Goal: Information Seeking & Learning: Compare options

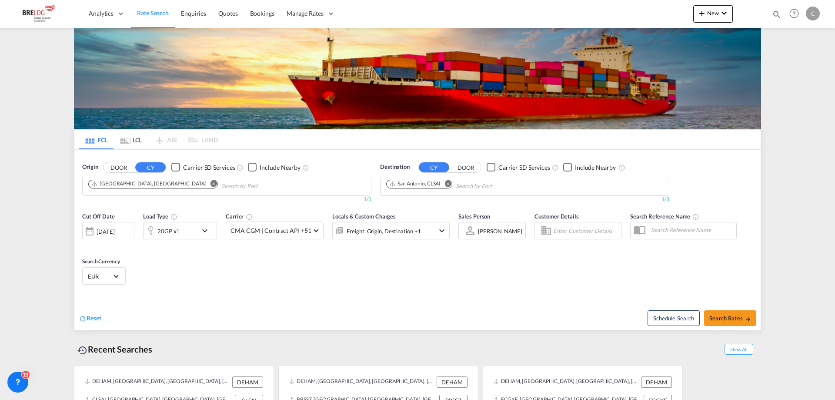
click at [231, 179] on input "Chips input." at bounding box center [262, 186] width 83 height 14
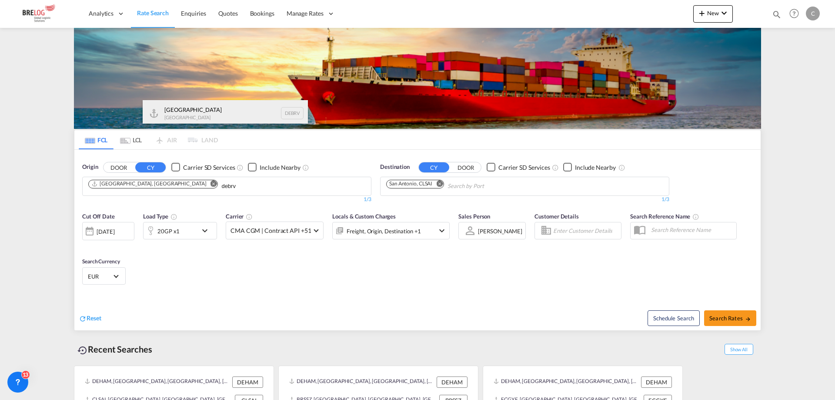
type input "debrv"
click at [236, 113] on div "[GEOGRAPHIC_DATA] [GEOGRAPHIC_DATA] DEBRV" at bounding box center [225, 113] width 165 height 26
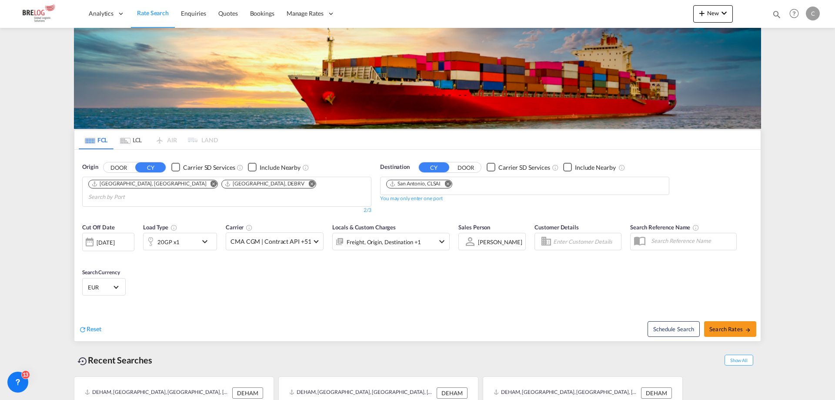
click at [446, 180] on md-icon "Remove" at bounding box center [447, 183] width 7 height 7
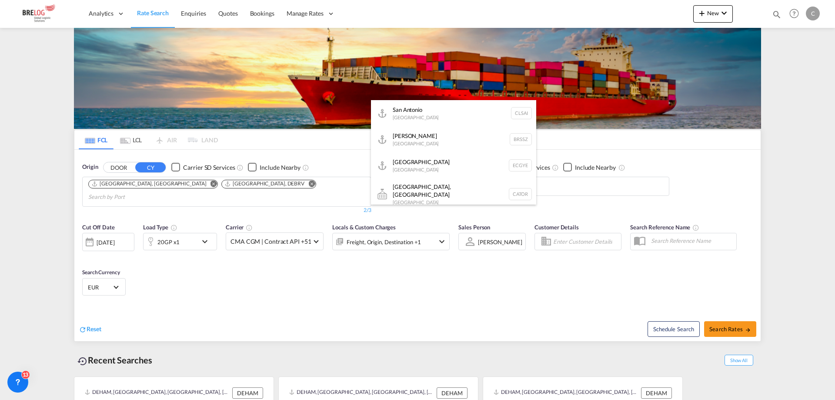
type input "ushou"
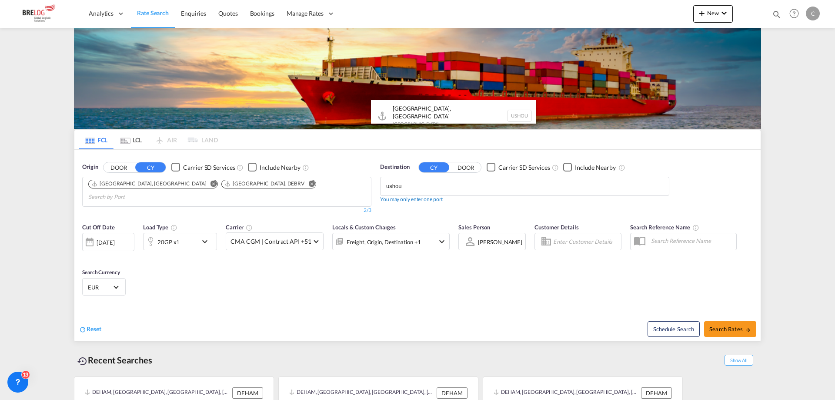
click at [448, 109] on div "[GEOGRAPHIC_DATA], [GEOGRAPHIC_DATA] [GEOGRAPHIC_DATA] USHOU" at bounding box center [453, 115] width 165 height 31
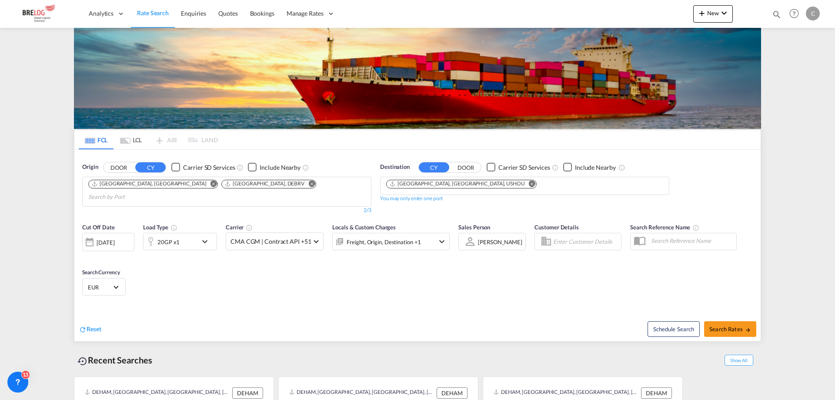
click at [208, 236] on md-icon "icon-chevron-down" at bounding box center [207, 241] width 15 height 10
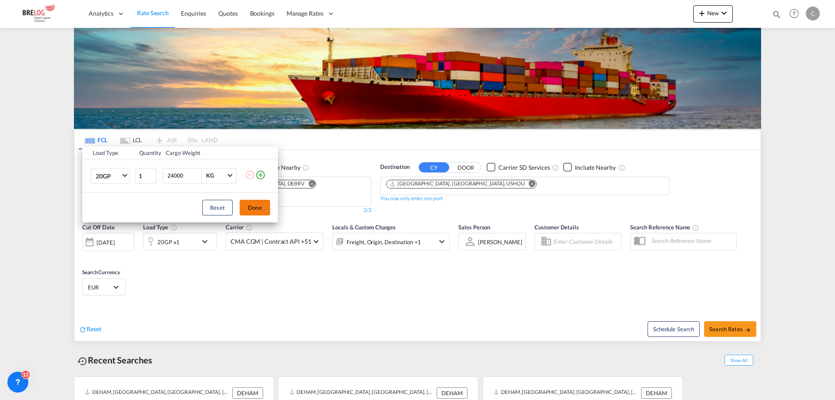
click at [258, 209] on button "Done" at bounding box center [255, 208] width 30 height 16
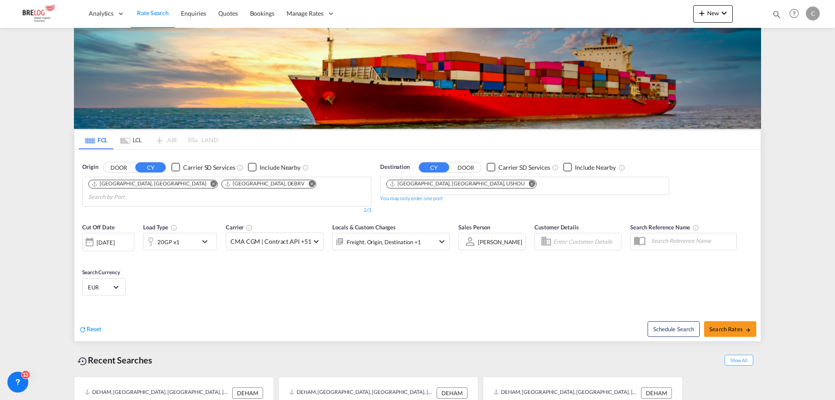
click at [118, 280] on md-select-value "EUR" at bounding box center [104, 286] width 34 height 12
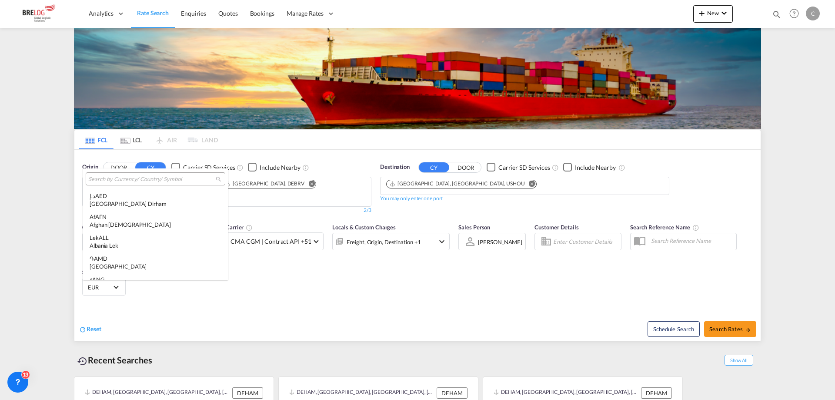
scroll to position [873, 0]
click at [130, 138] on md-backdrop at bounding box center [417, 200] width 835 height 400
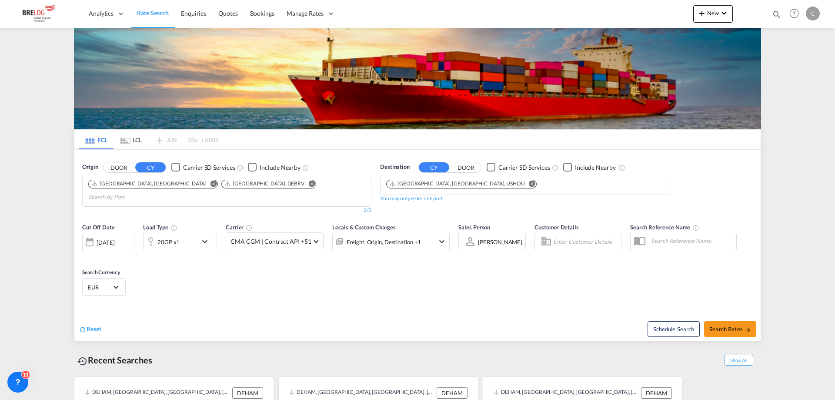
click at [114, 238] on div "[DATE]" at bounding box center [106, 242] width 18 height 8
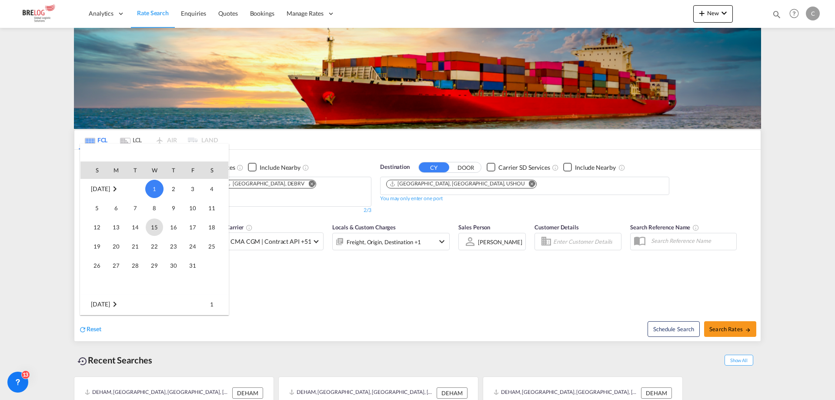
click at [153, 221] on span "15" at bounding box center [154, 226] width 17 height 17
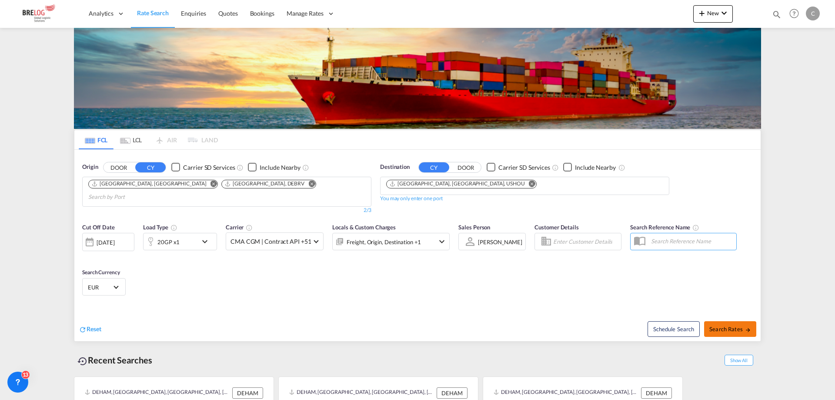
click at [730, 321] on button "Search Rates" at bounding box center [730, 329] width 52 height 16
type input "DEHAM,DEBRV to USHOU / [DATE]"
